Goal: Task Accomplishment & Management: Manage account settings

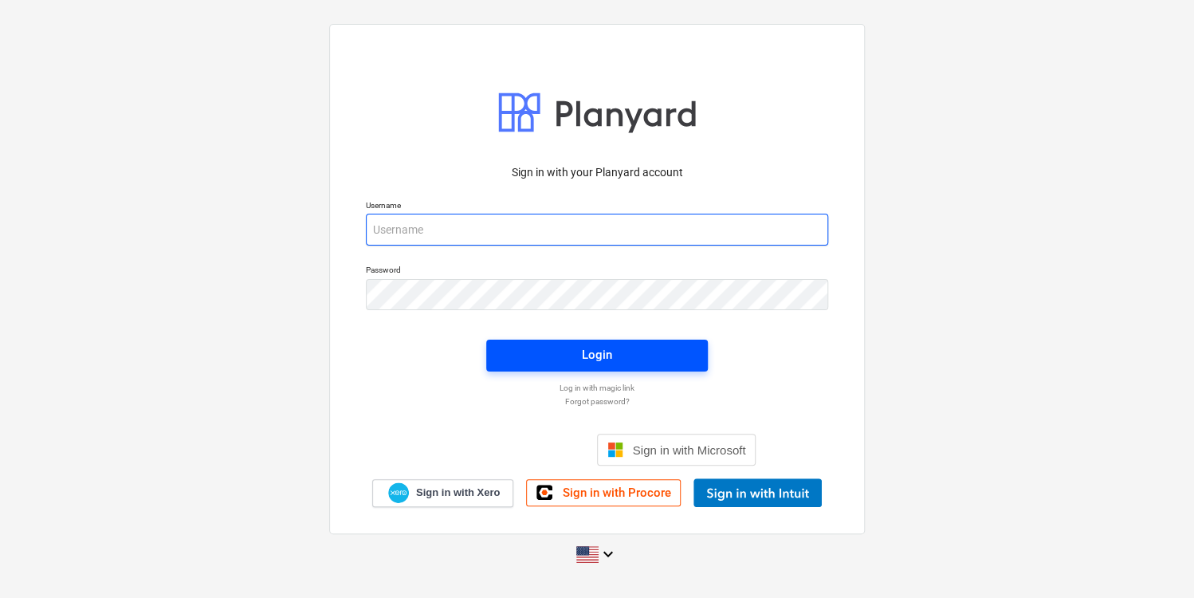
type input "[PERSON_NAME][EMAIL_ADDRESS][DOMAIN_NAME]"
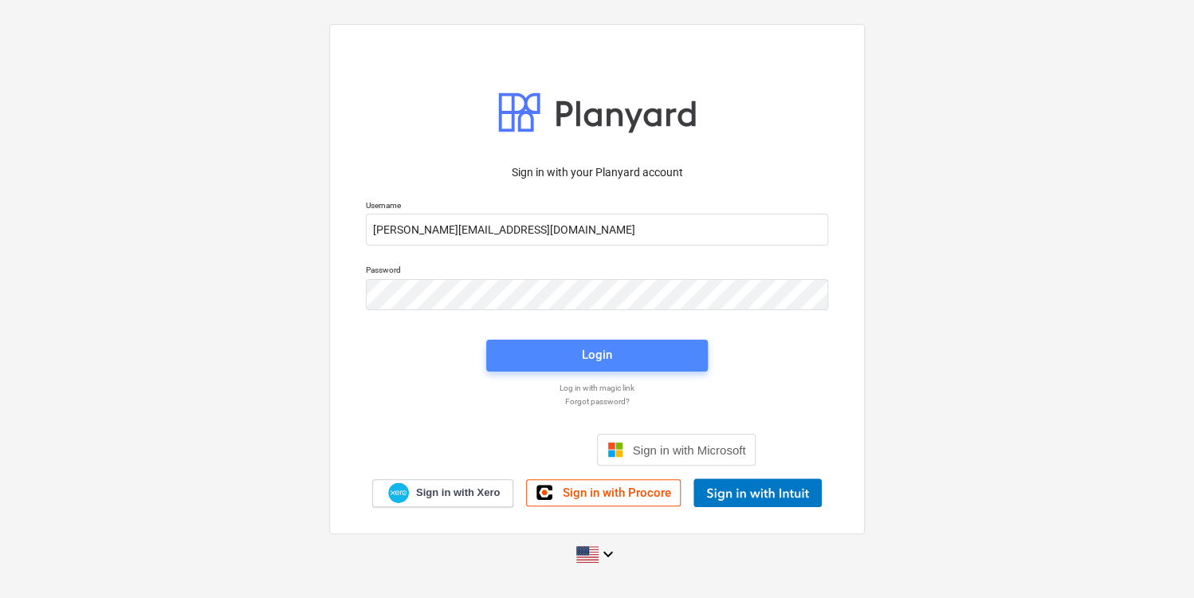
click at [590, 348] on div "Login" at bounding box center [597, 354] width 30 height 21
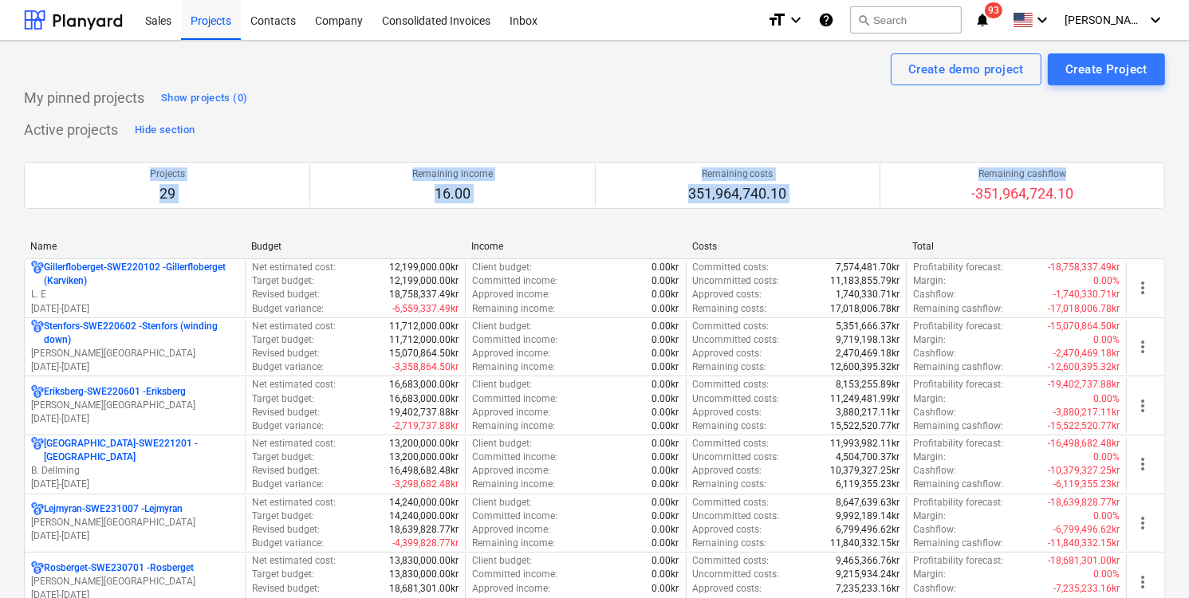
drag, startPoint x: 1188, startPoint y: 141, endPoint x: 1187, endPoint y: 178, distance: 36.7
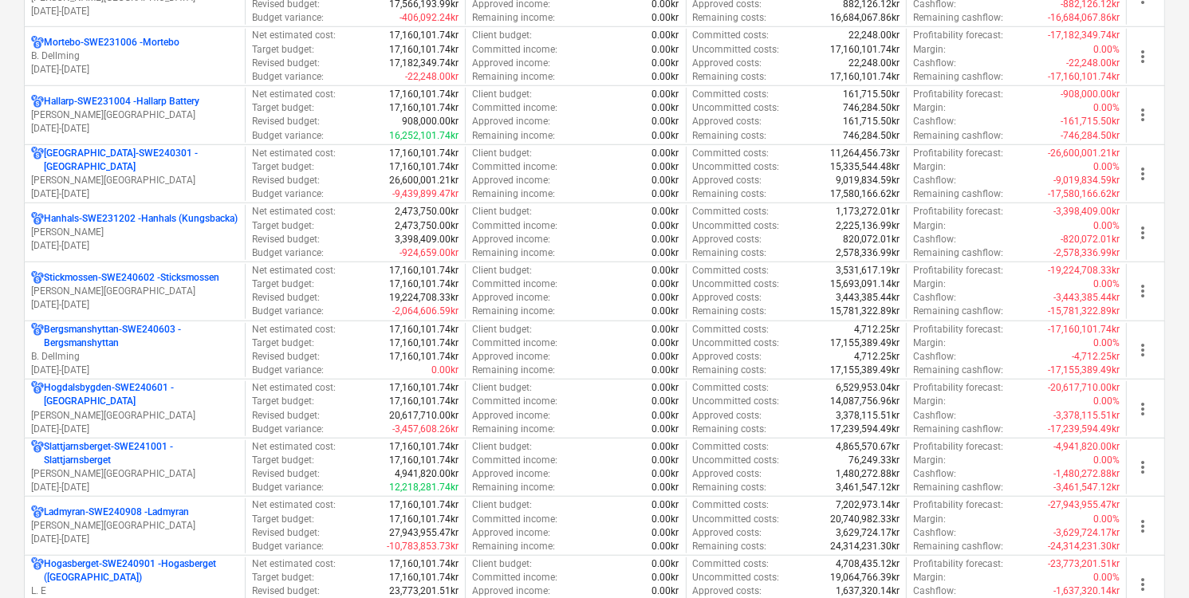
scroll to position [1107, 0]
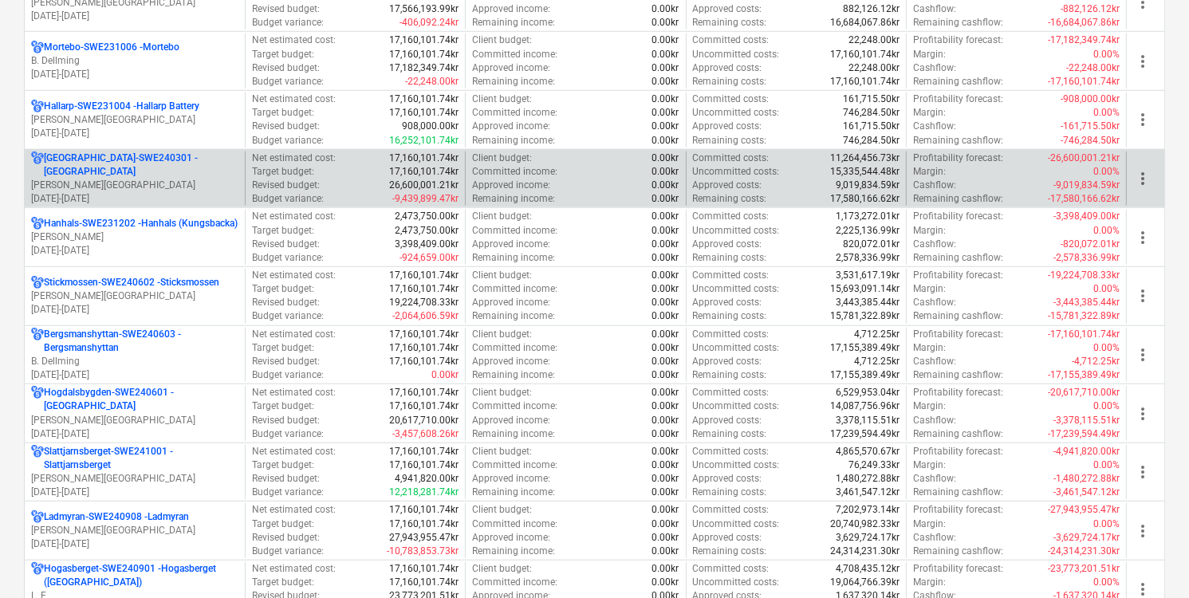
click at [193, 195] on p "[DATE] - [DATE]" at bounding box center [134, 199] width 207 height 14
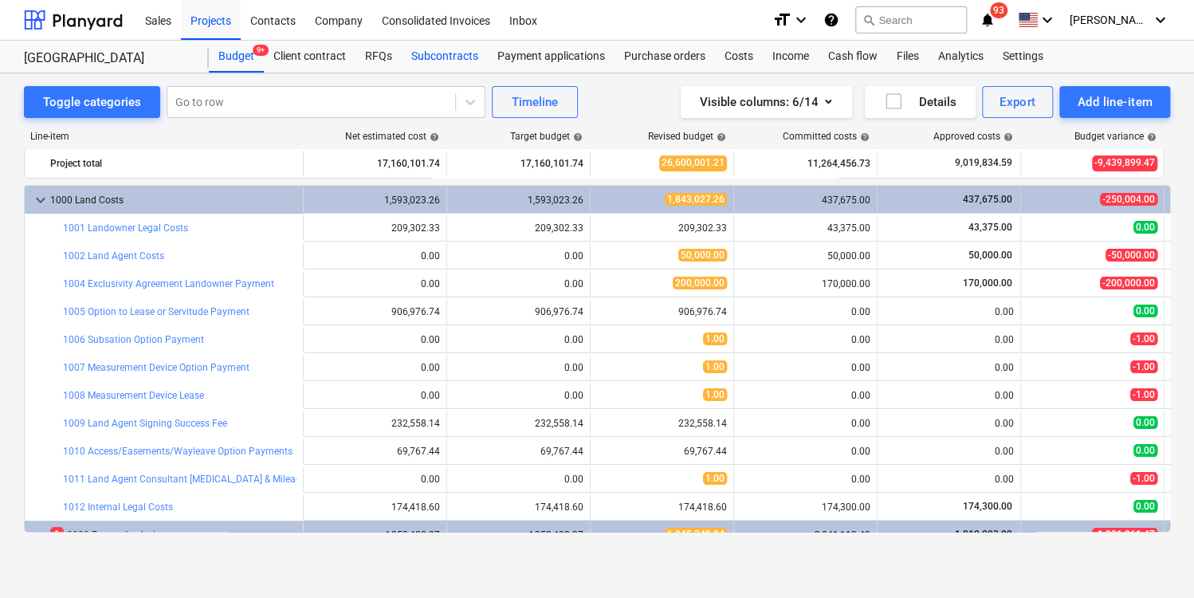
click at [439, 62] on div "Subcontracts" at bounding box center [445, 57] width 86 height 32
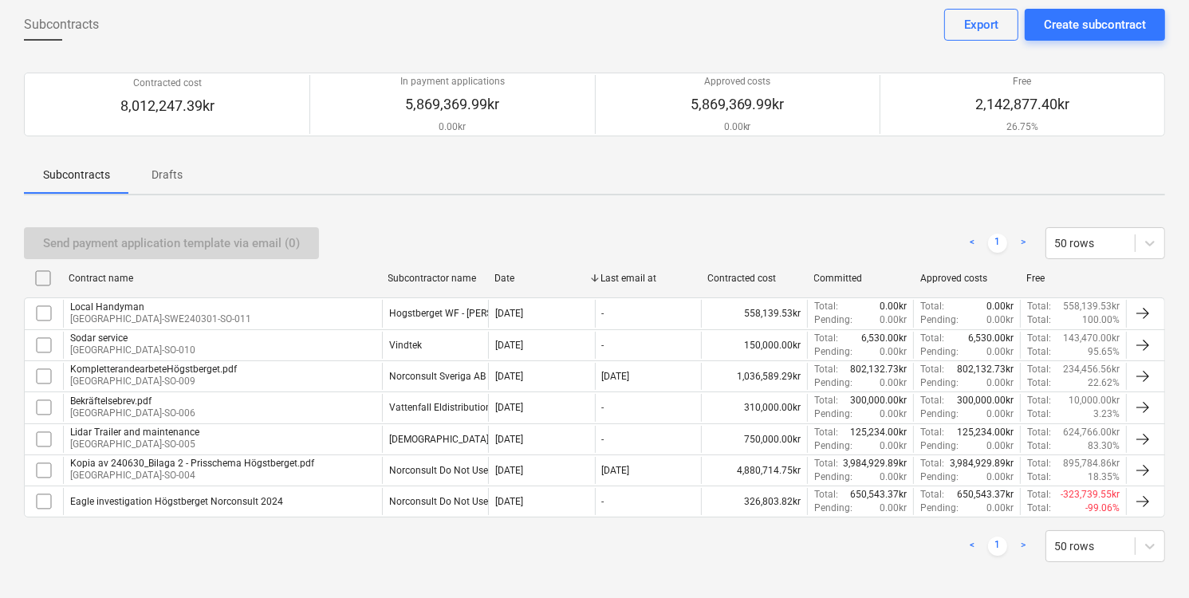
scroll to position [84, 0]
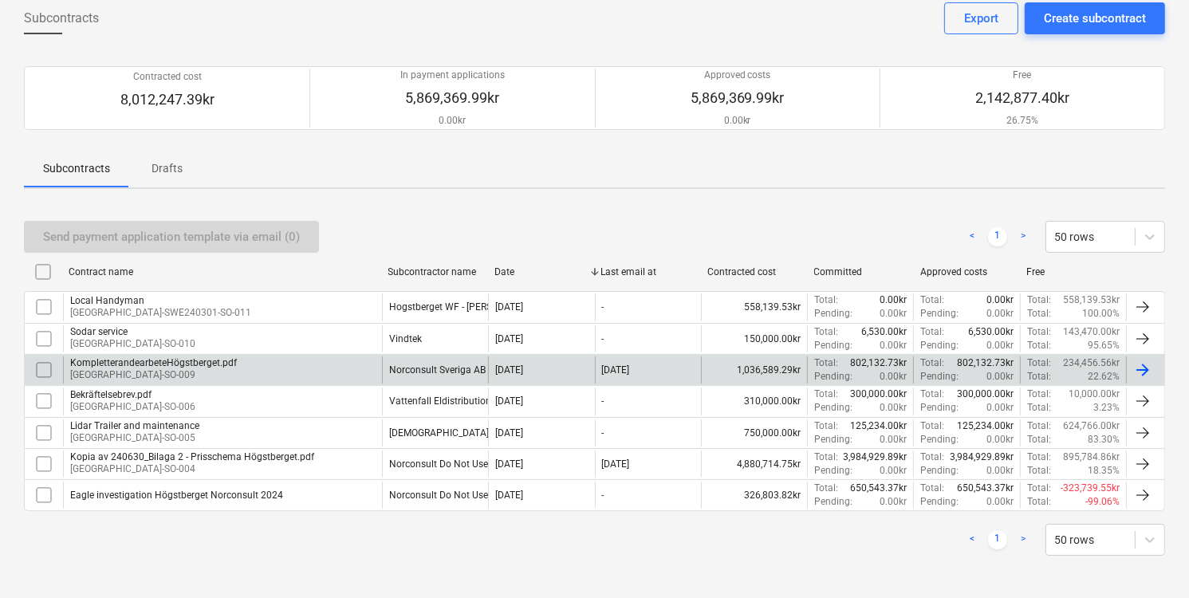
click at [362, 379] on div "KompletterandearbeteHögstberget.pdf [GEOGRAPHIC_DATA]-SO-009" at bounding box center [222, 369] width 319 height 27
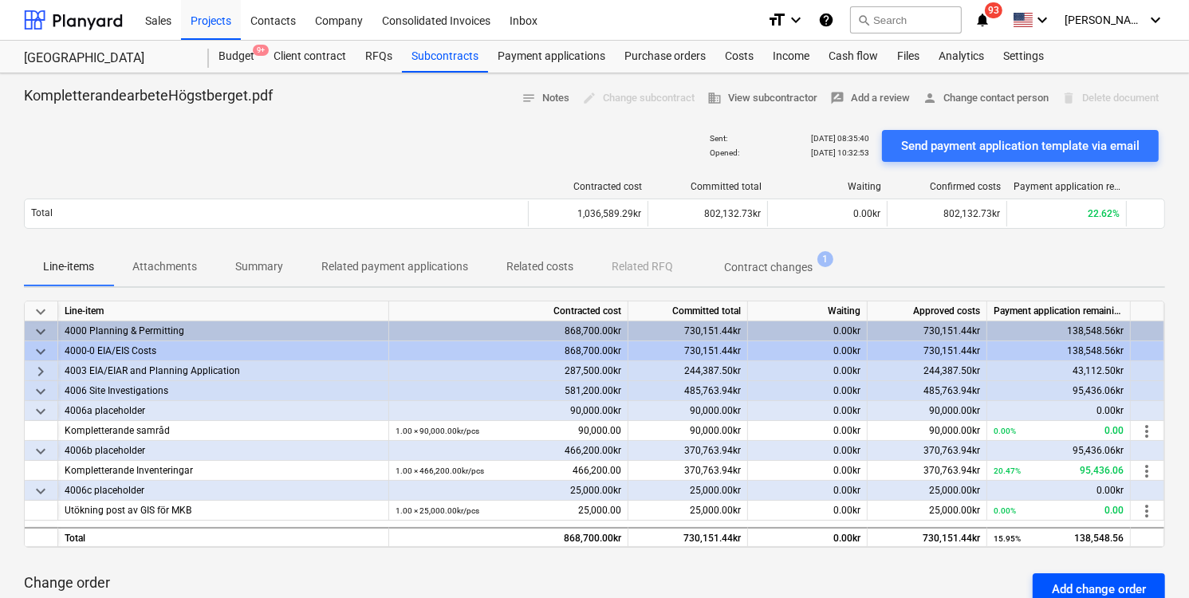
click at [1074, 594] on div "Add change order" at bounding box center [1099, 589] width 94 height 21
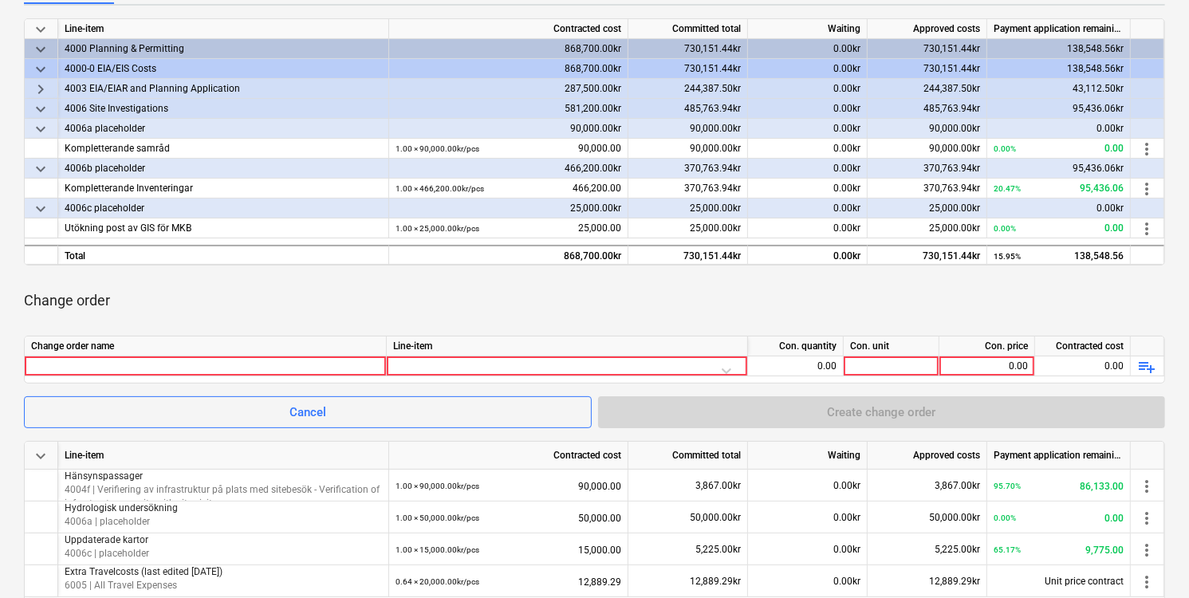
scroll to position [300, 0]
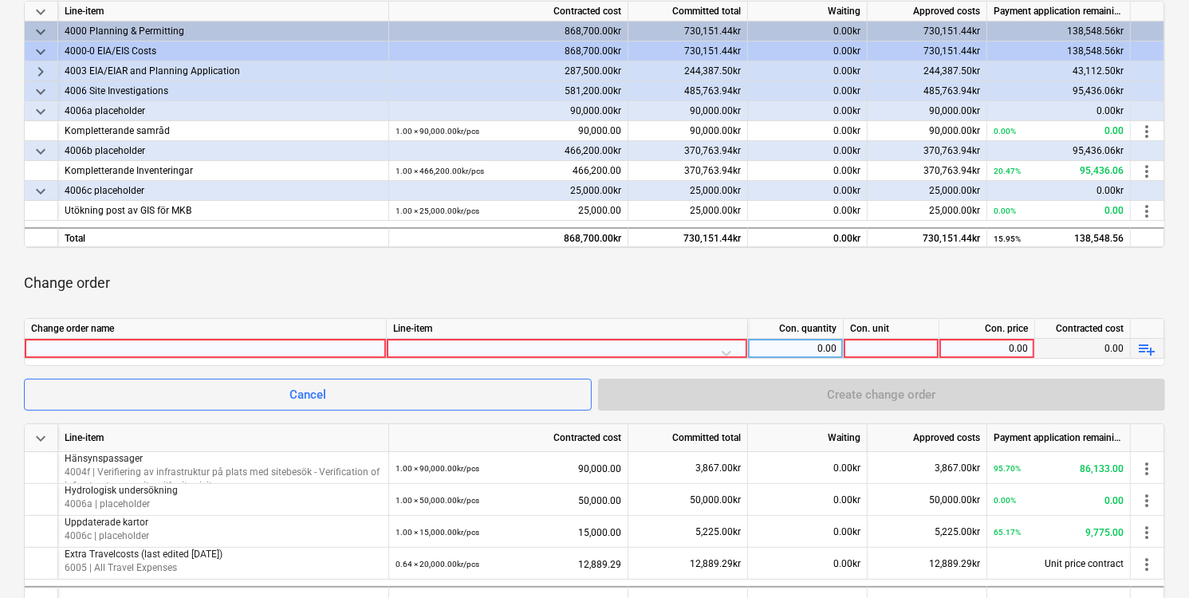
click at [322, 350] on div at bounding box center [205, 348] width 348 height 19
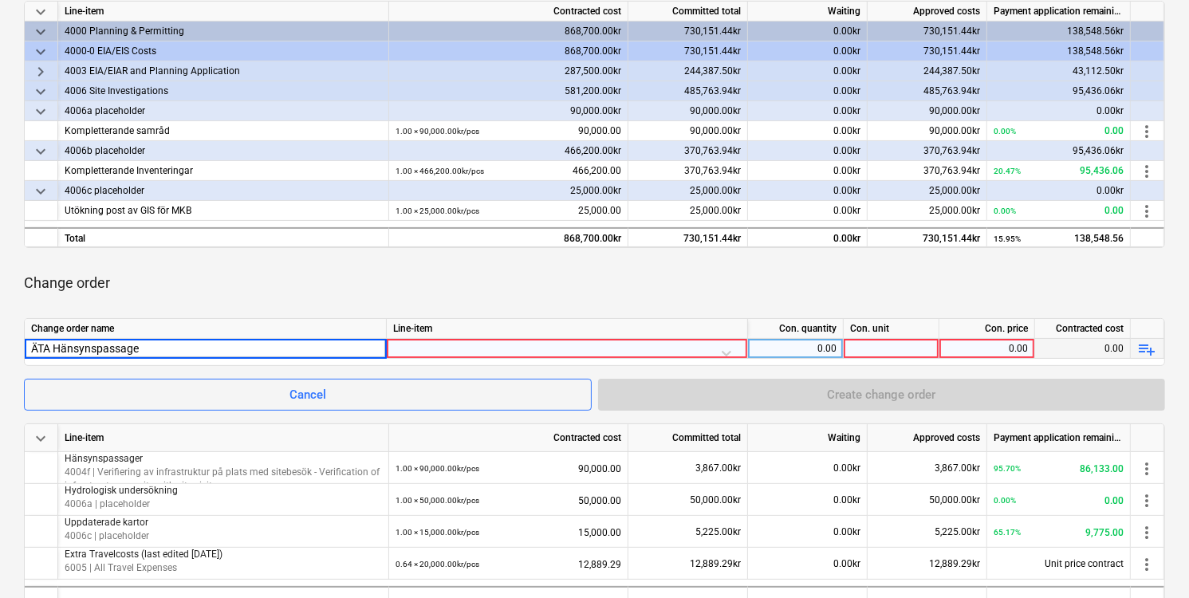
type input "ÄTA Hänsynspassager"
click at [728, 349] on div at bounding box center [567, 353] width 348 height 28
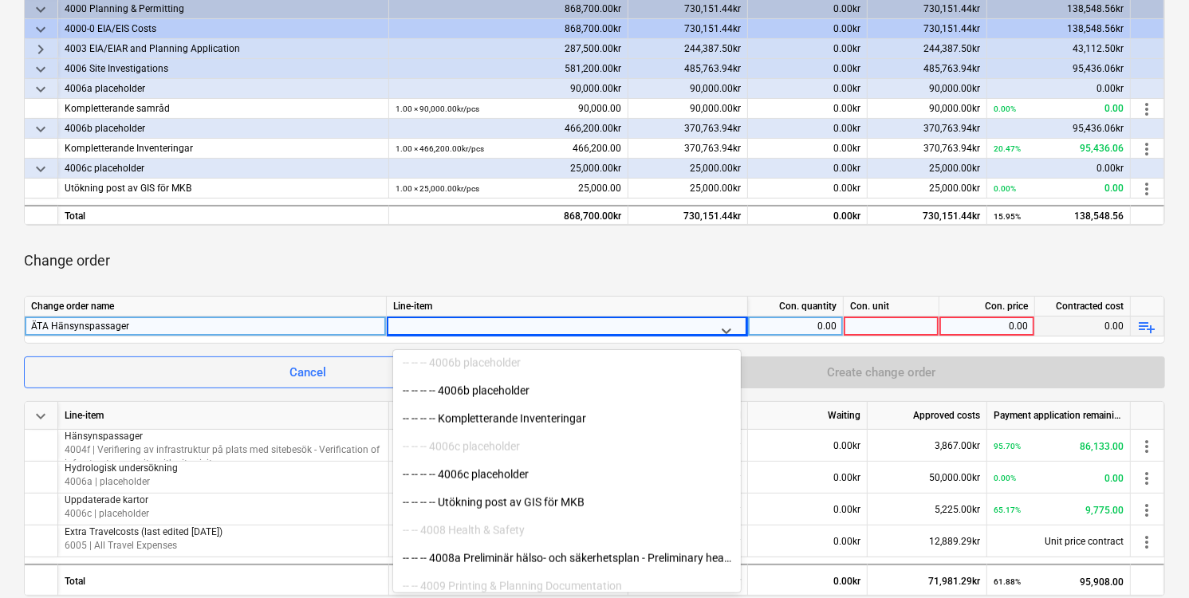
scroll to position [2227, 0]
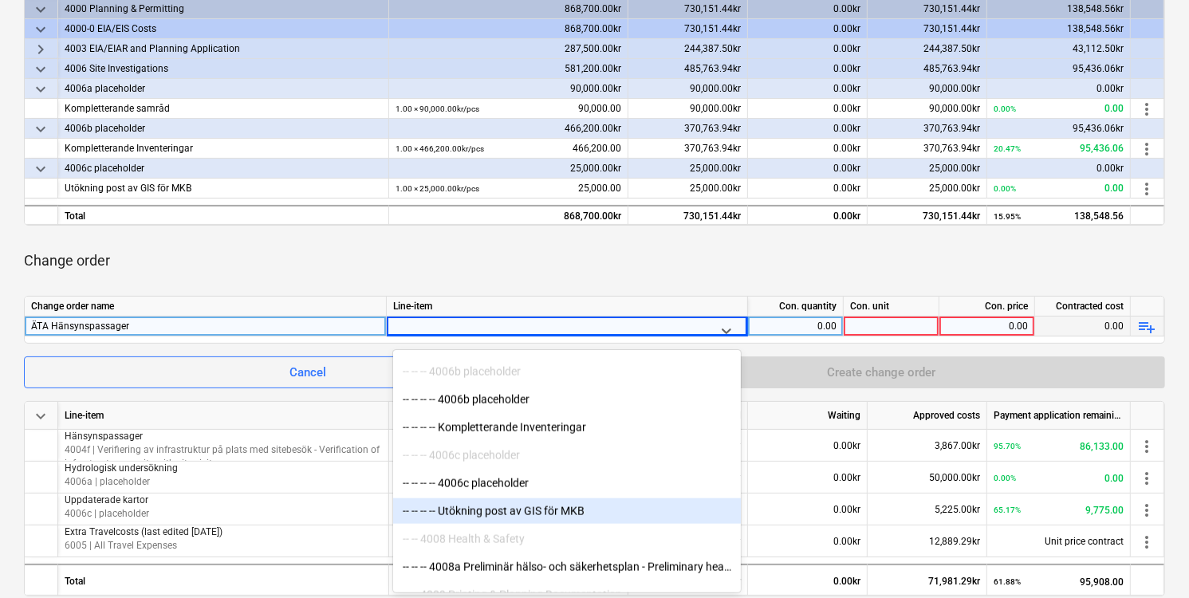
click at [665, 504] on div "-- -- -- -- Utökning post av GIS för MKB" at bounding box center [567, 511] width 348 height 26
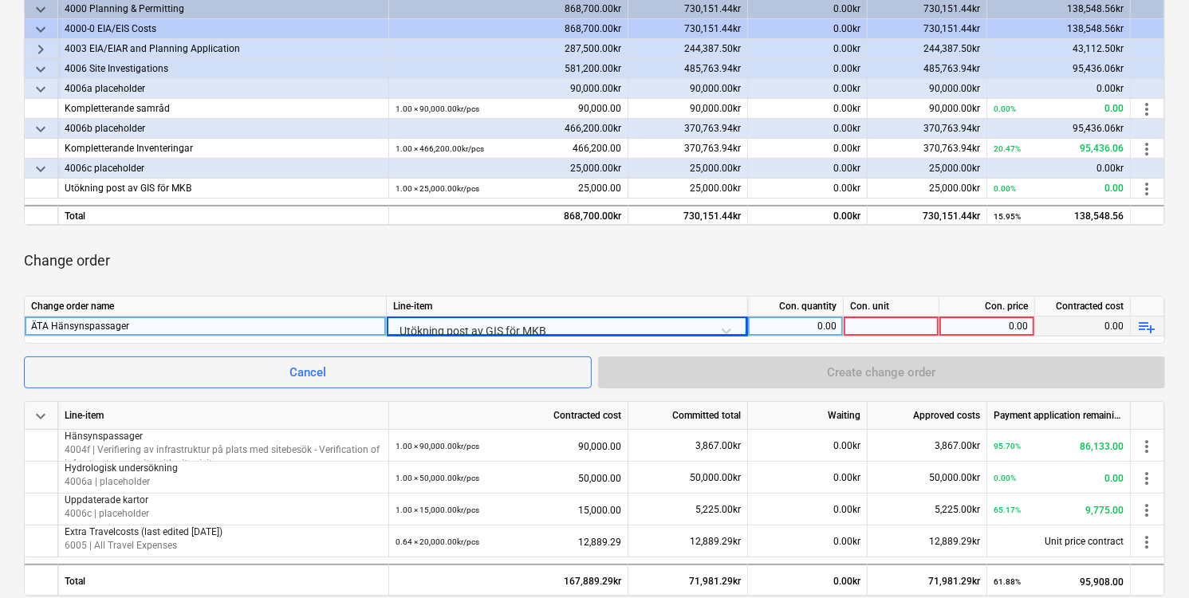
click at [879, 326] on div at bounding box center [892, 327] width 96 height 20
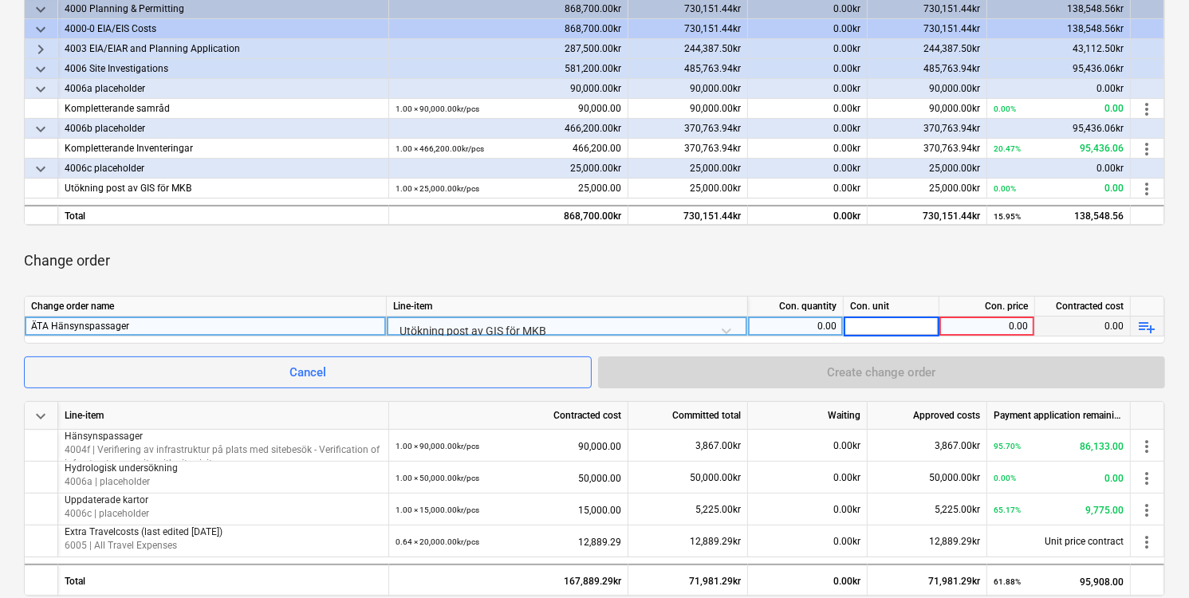
click at [820, 325] on div "0.00" at bounding box center [795, 327] width 82 height 20
type input "1"
click at [879, 319] on div at bounding box center [892, 327] width 96 height 20
type input "pcs"
click at [976, 328] on div "0.00" at bounding box center [987, 327] width 82 height 20
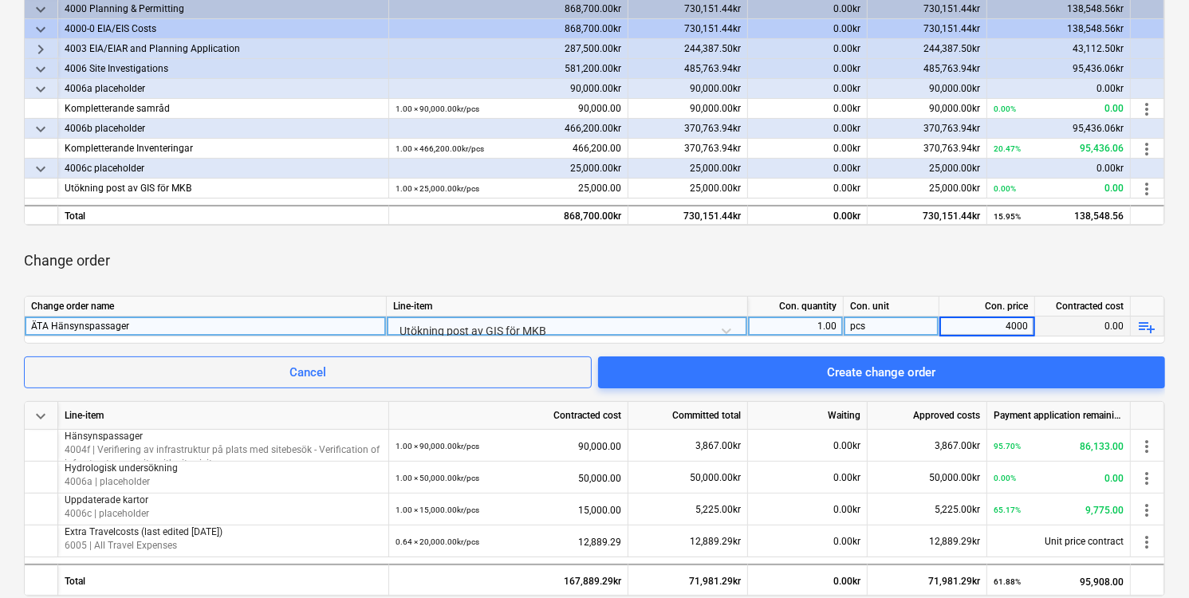
type input "40000"
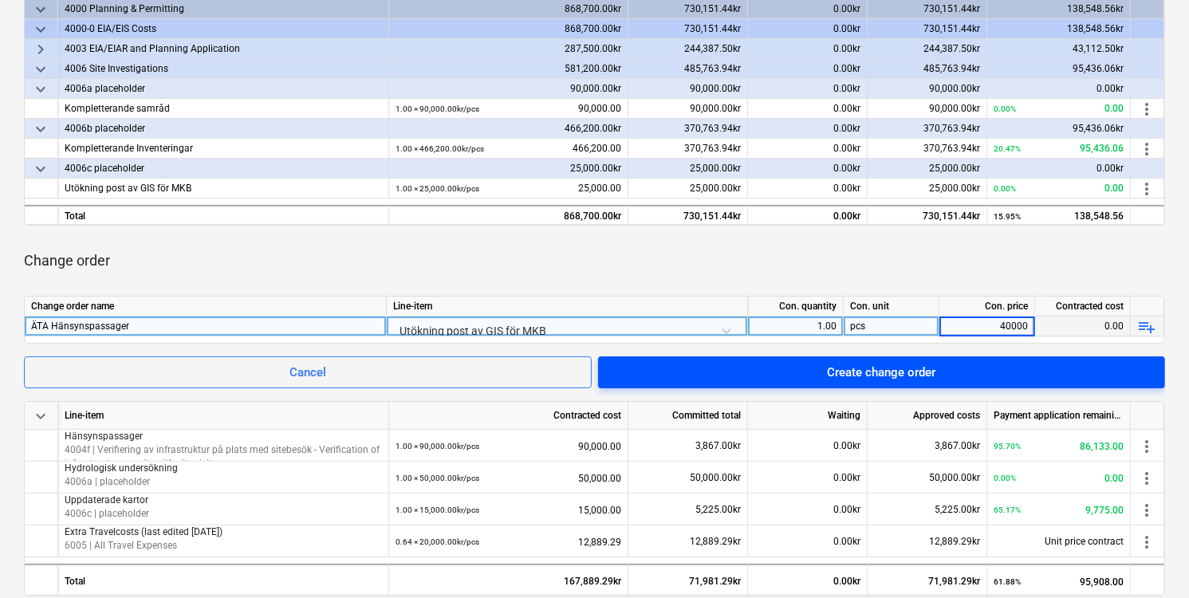
click at [915, 368] on div "Create change order" at bounding box center [881, 372] width 108 height 21
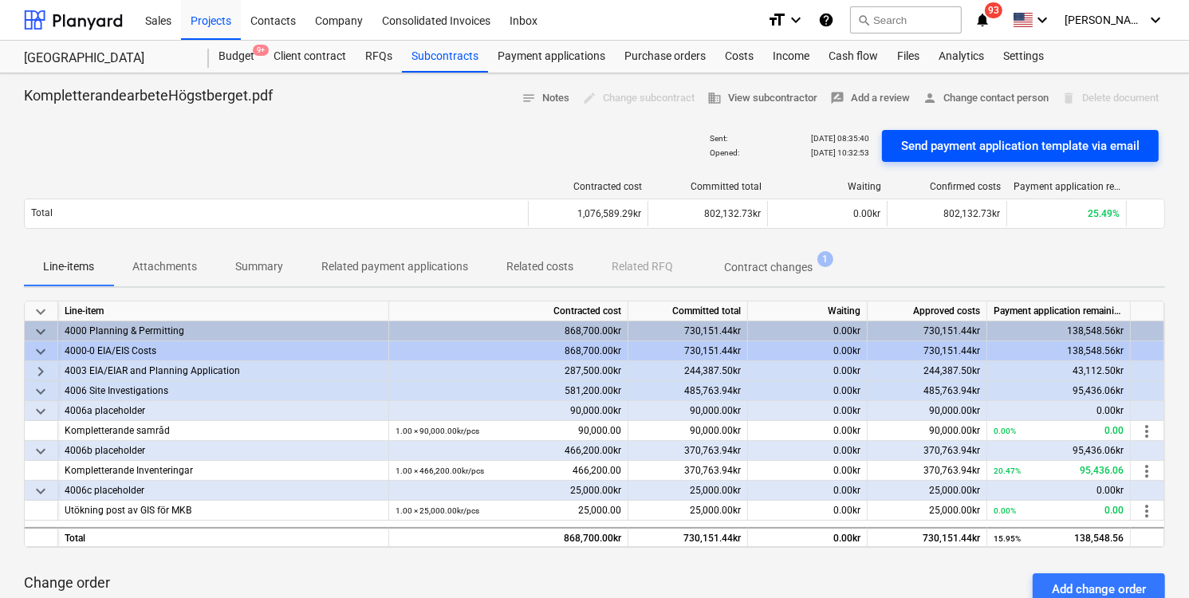
click at [1020, 143] on div "Send payment application template via email" at bounding box center [1020, 146] width 238 height 21
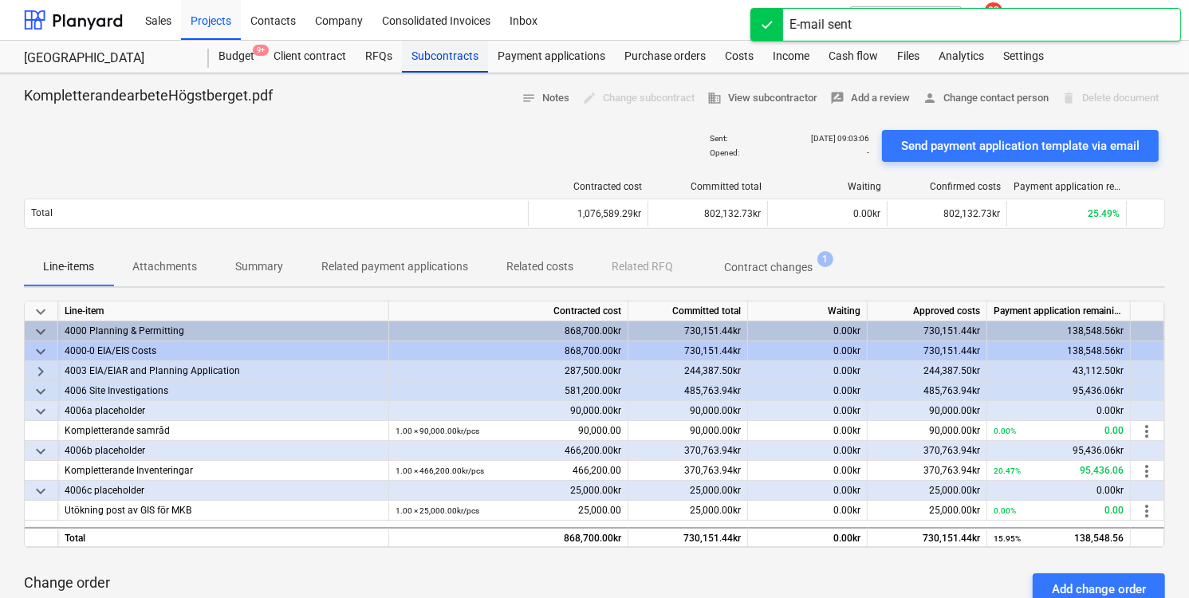
click at [427, 48] on div "Subcontracts" at bounding box center [445, 57] width 86 height 32
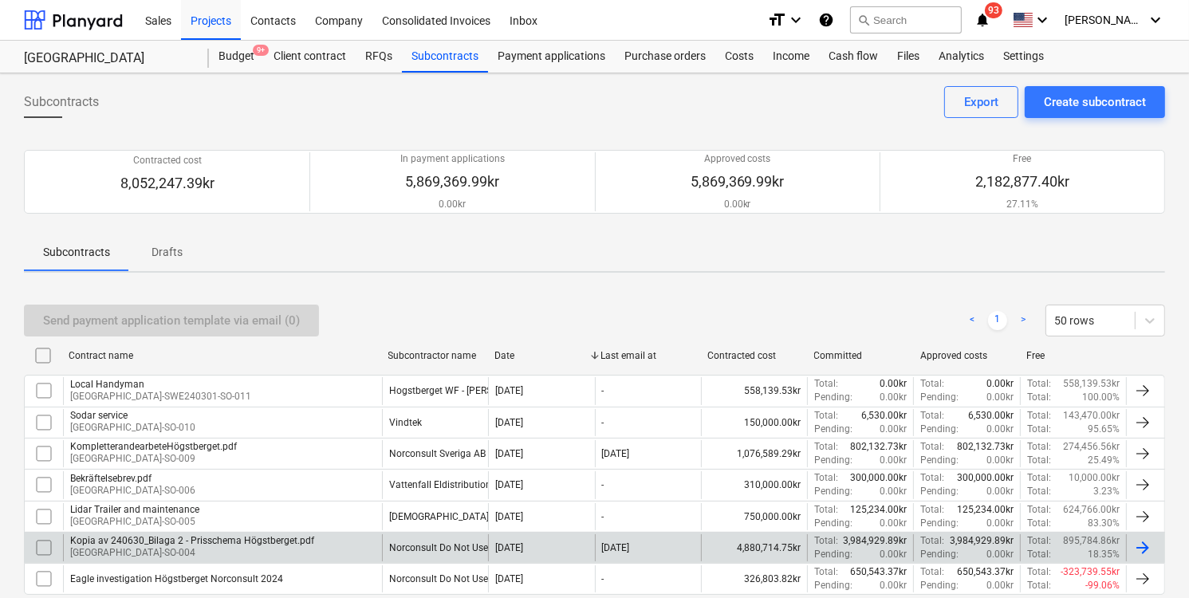
click at [361, 549] on div "Kopia av 240630_Bilaga 2 - Prisschema Högstberget.pdf [GEOGRAPHIC_DATA]-SO-004" at bounding box center [222, 547] width 319 height 27
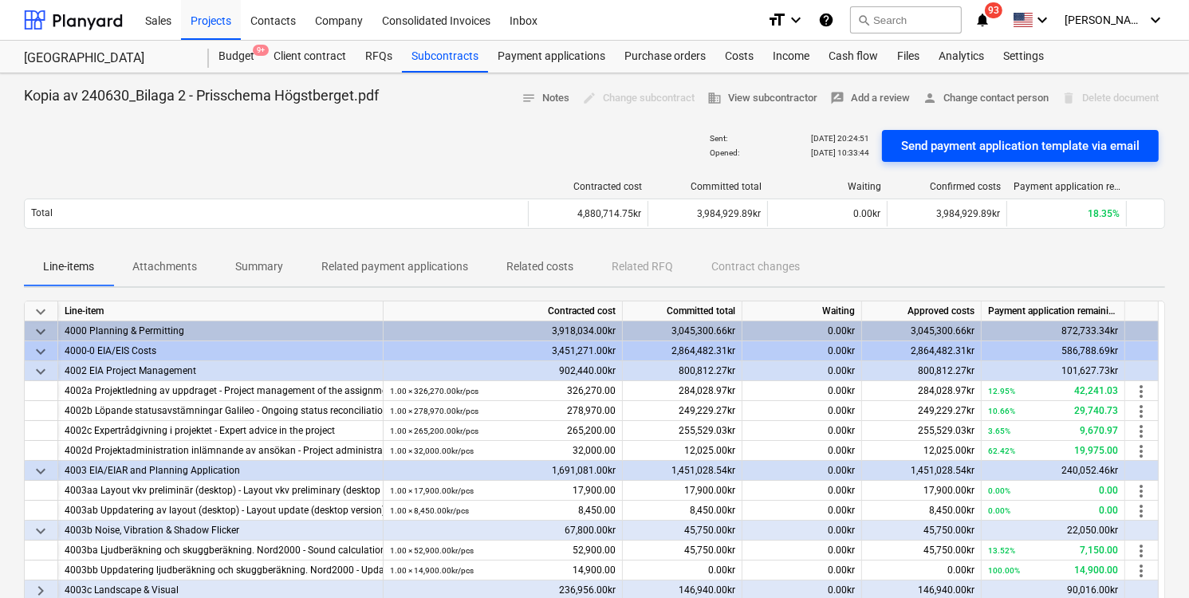
click at [1036, 139] on div "Send payment application template via email" at bounding box center [1020, 146] width 238 height 21
